Goal: Task Accomplishment & Management: Manage account settings

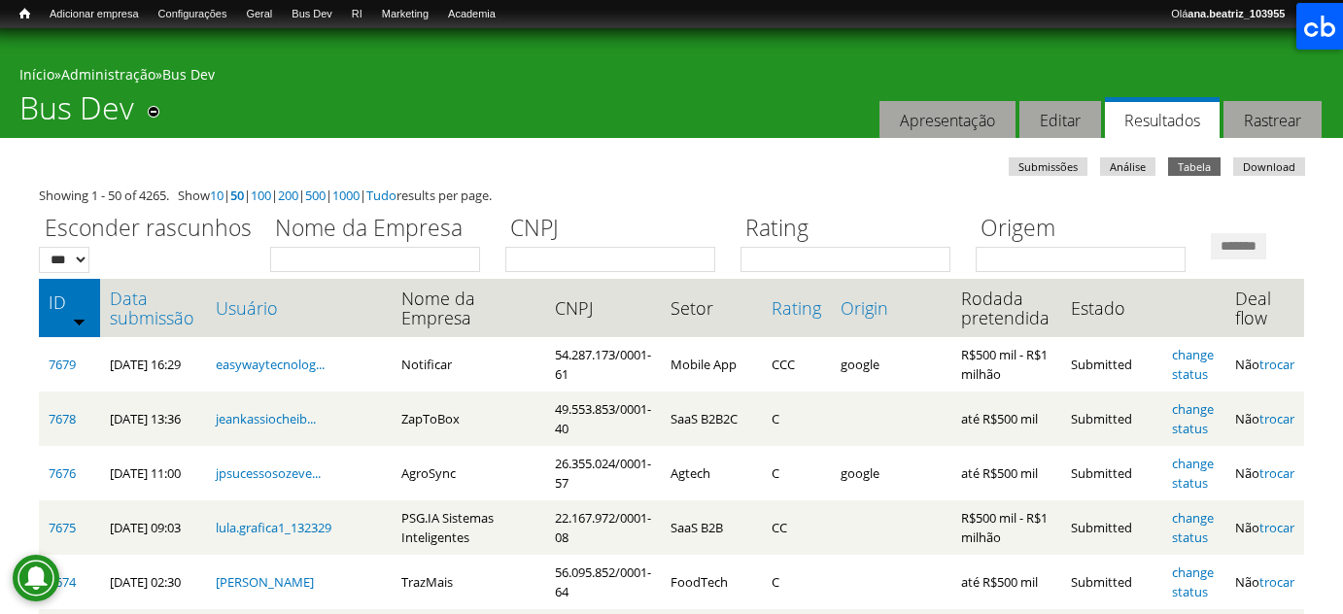
click at [187, 327] on link "Data submissão" at bounding box center [153, 308] width 86 height 39
